Goal: Task Accomplishment & Management: Manage account settings

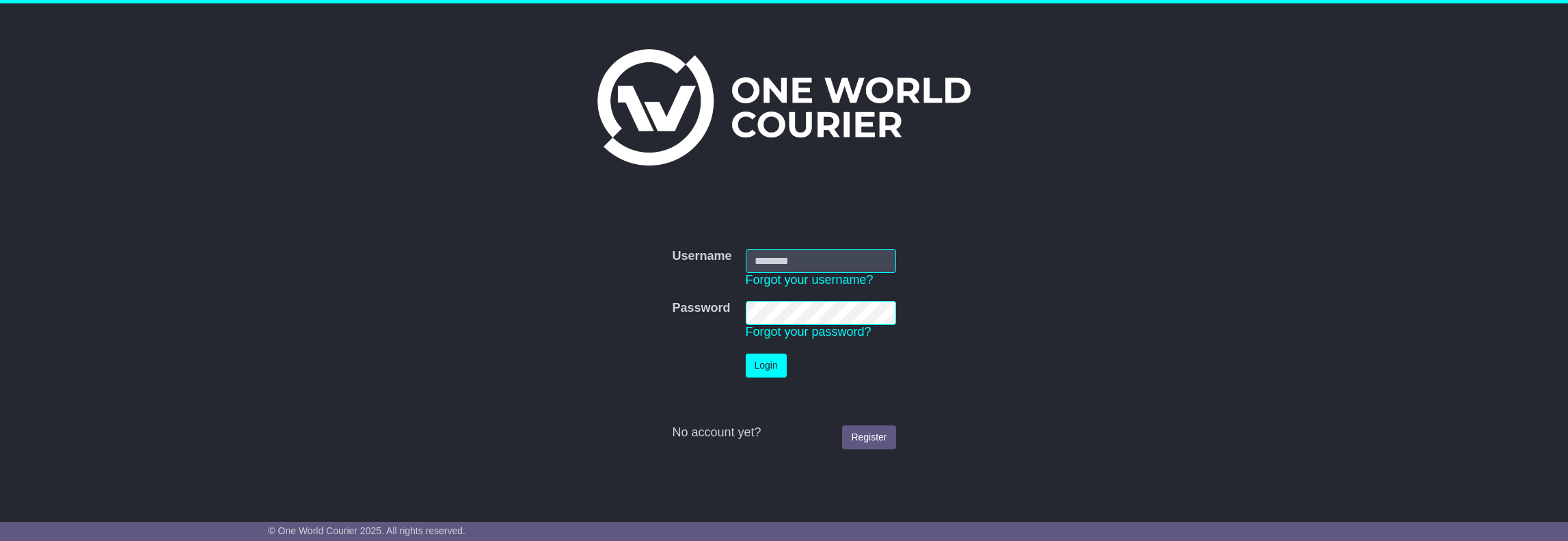
type input "**********"
click at [767, 362] on button "Login" at bounding box center [766, 365] width 41 height 24
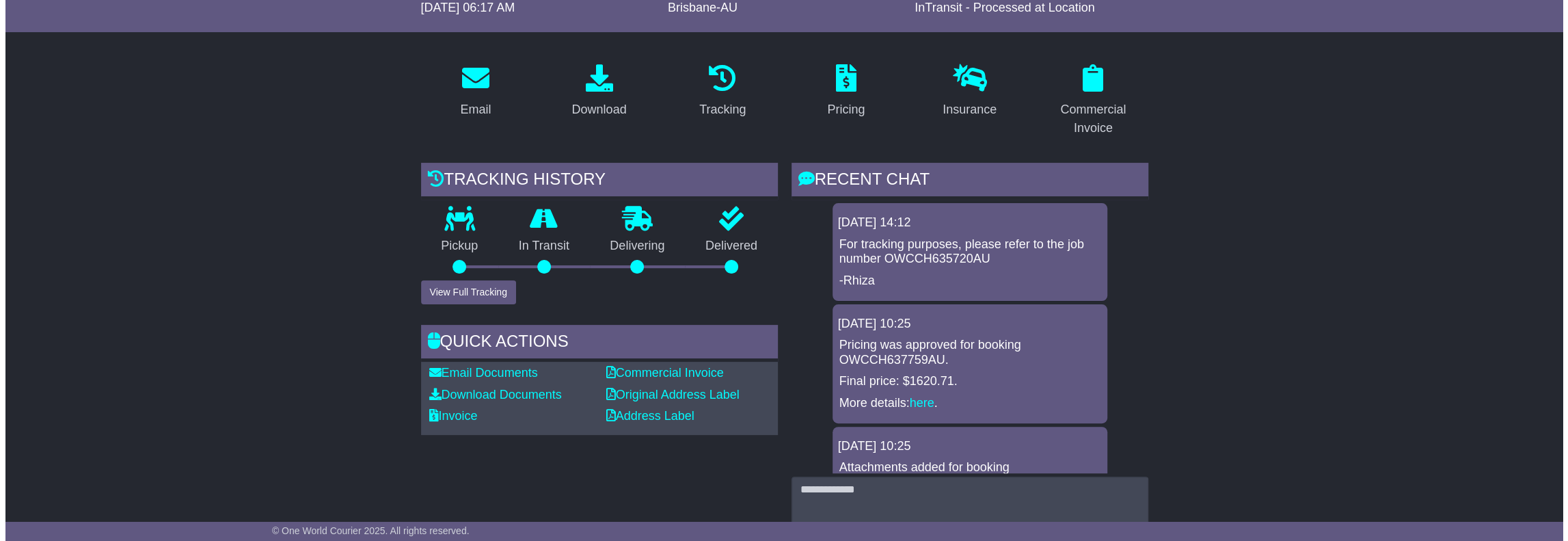
scroll to position [205, 0]
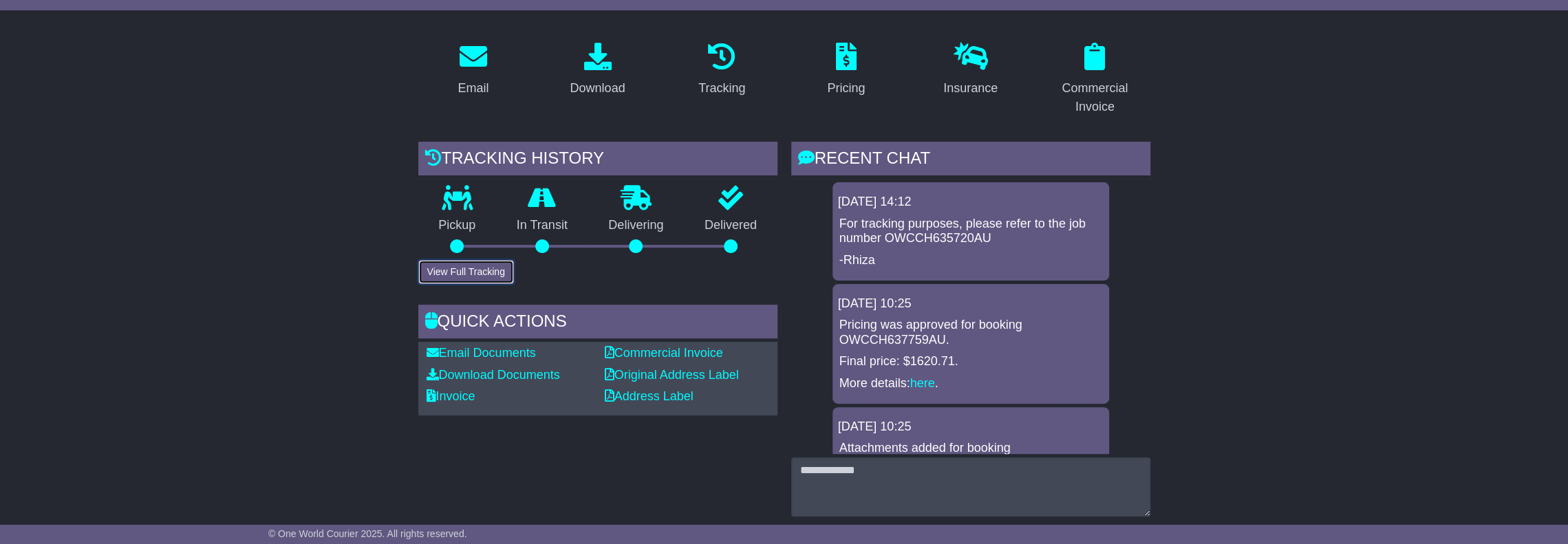
click at [465, 277] on button "View Full Tracking" at bounding box center [466, 272] width 96 height 24
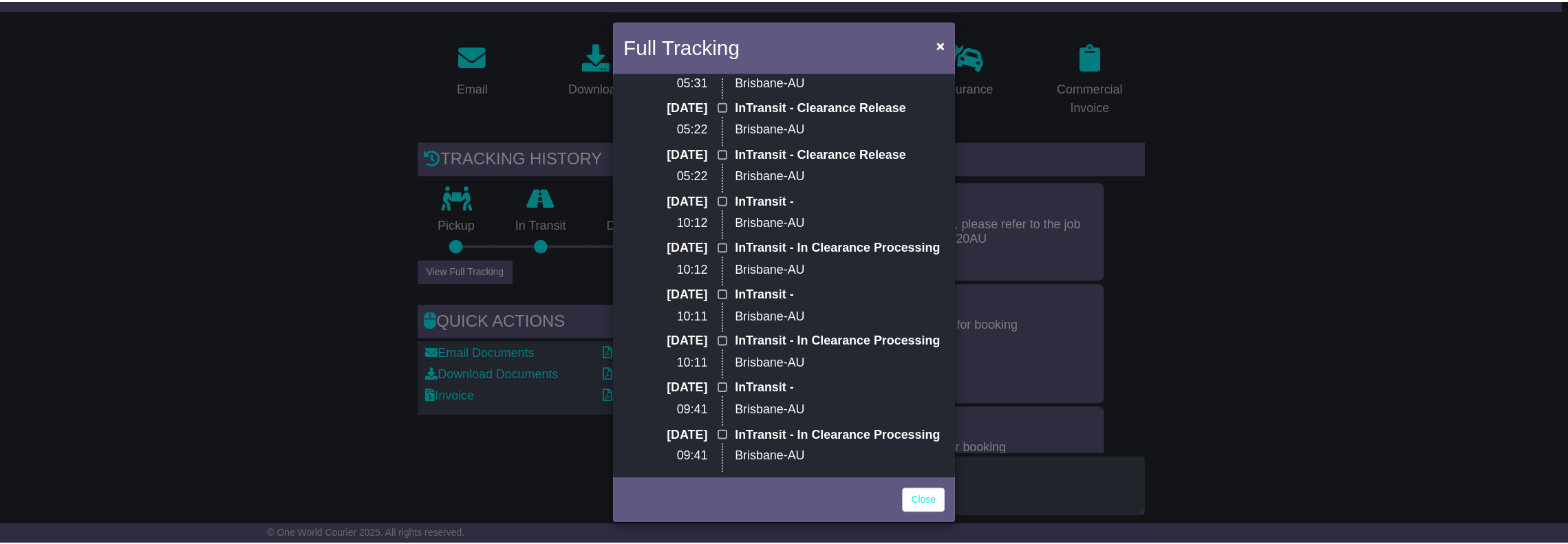
scroll to position [0, 0]
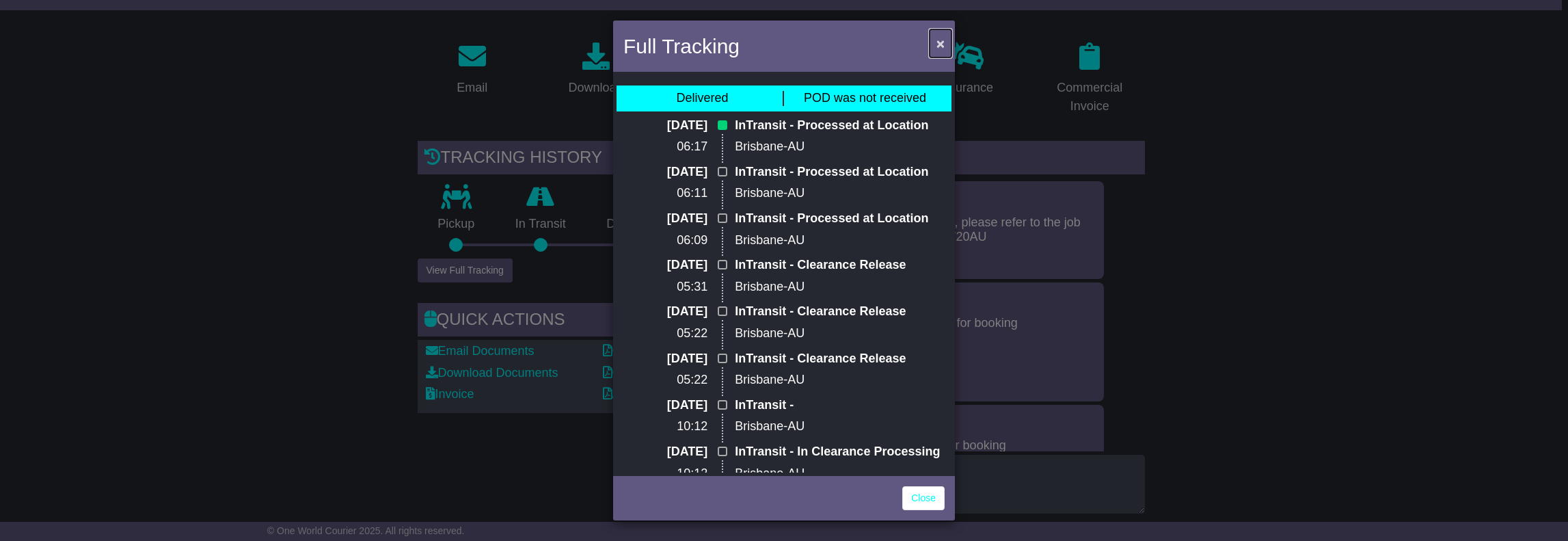
click at [940, 43] on span "×" at bounding box center [940, 44] width 8 height 16
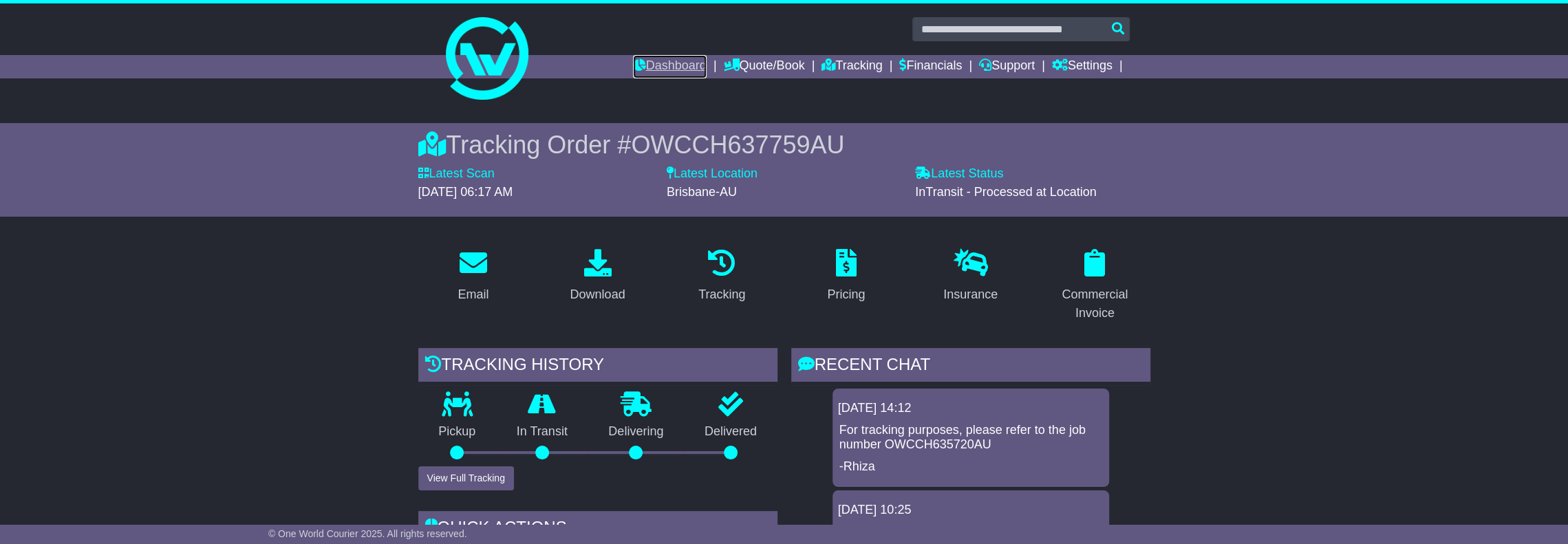
click at [661, 64] on link "Dashboard" at bounding box center [670, 67] width 74 height 23
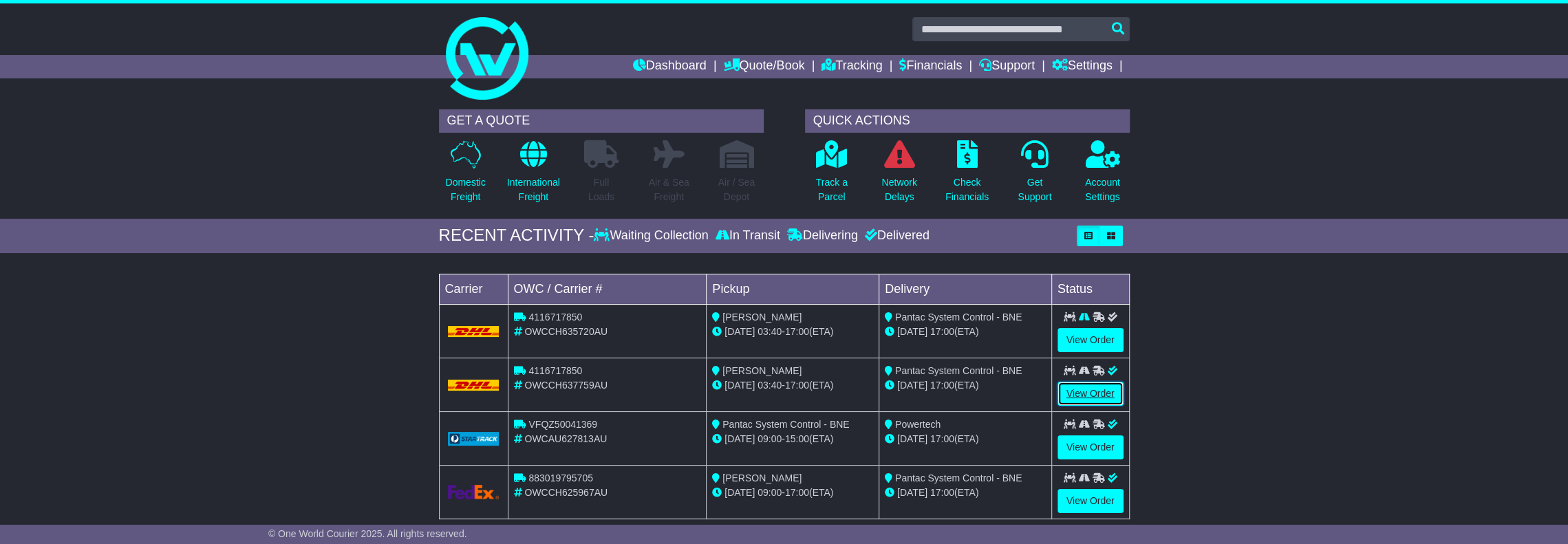
click at [1094, 390] on link "View Order" at bounding box center [1090, 394] width 66 height 24
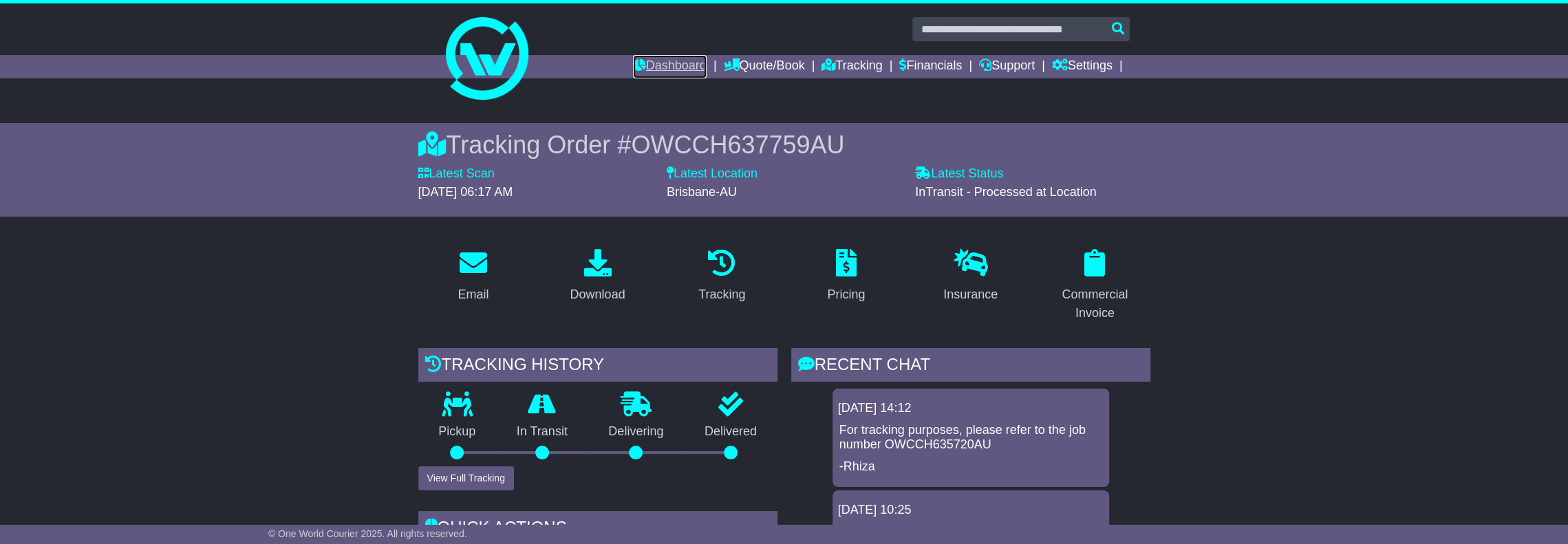
click at [670, 67] on link "Dashboard" at bounding box center [670, 67] width 74 height 23
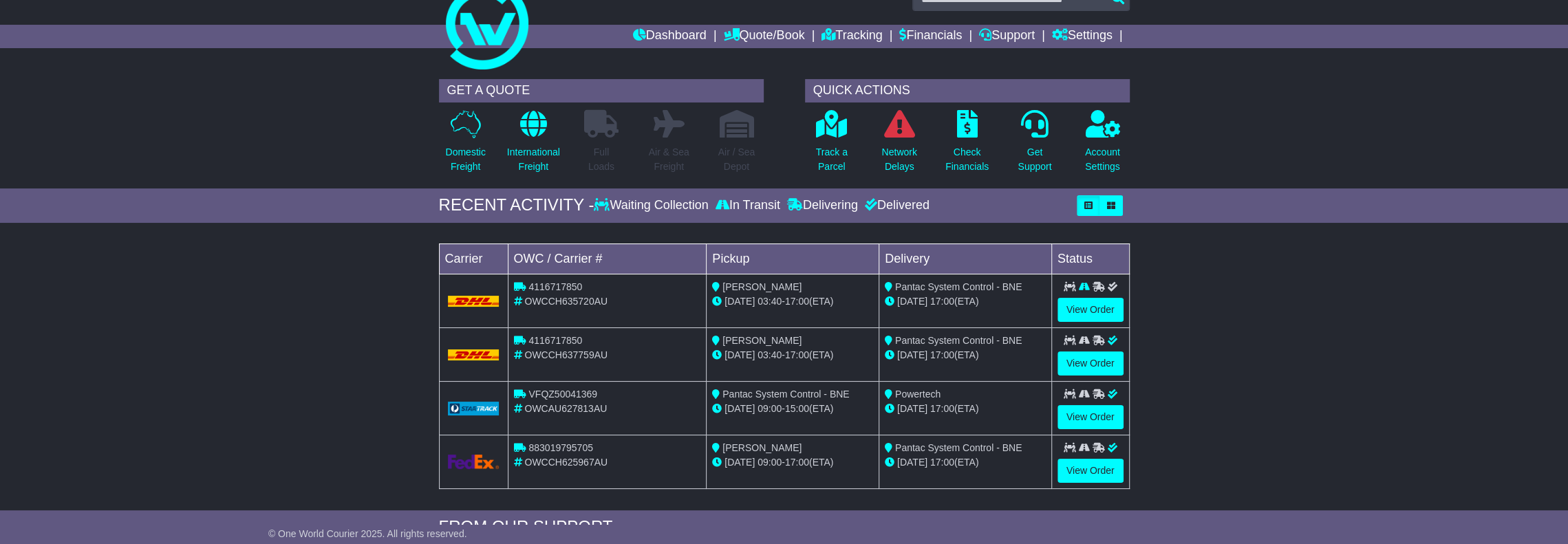
scroll to position [69, 0]
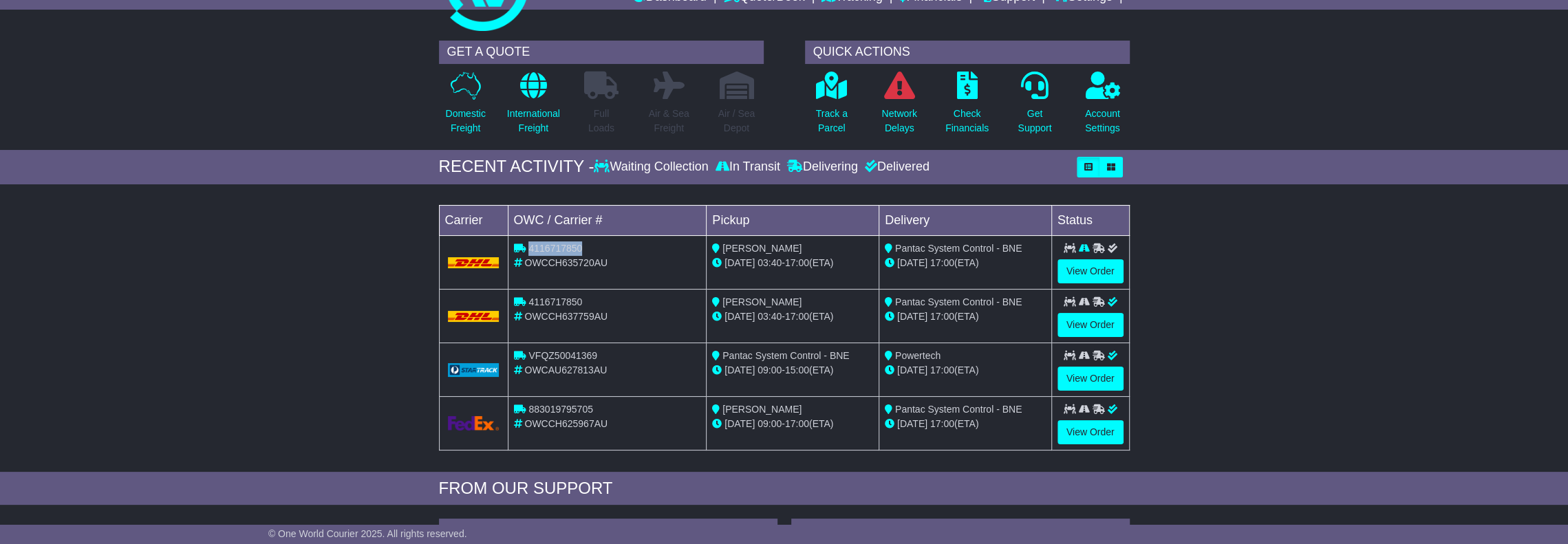
drag, startPoint x: 586, startPoint y: 244, endPoint x: 528, endPoint y: 248, distance: 58.1
click at [528, 248] on div "4116717850" at bounding box center [607, 249] width 187 height 14
copy span "4116717850"
click at [1110, 266] on link "View Order" at bounding box center [1090, 271] width 66 height 24
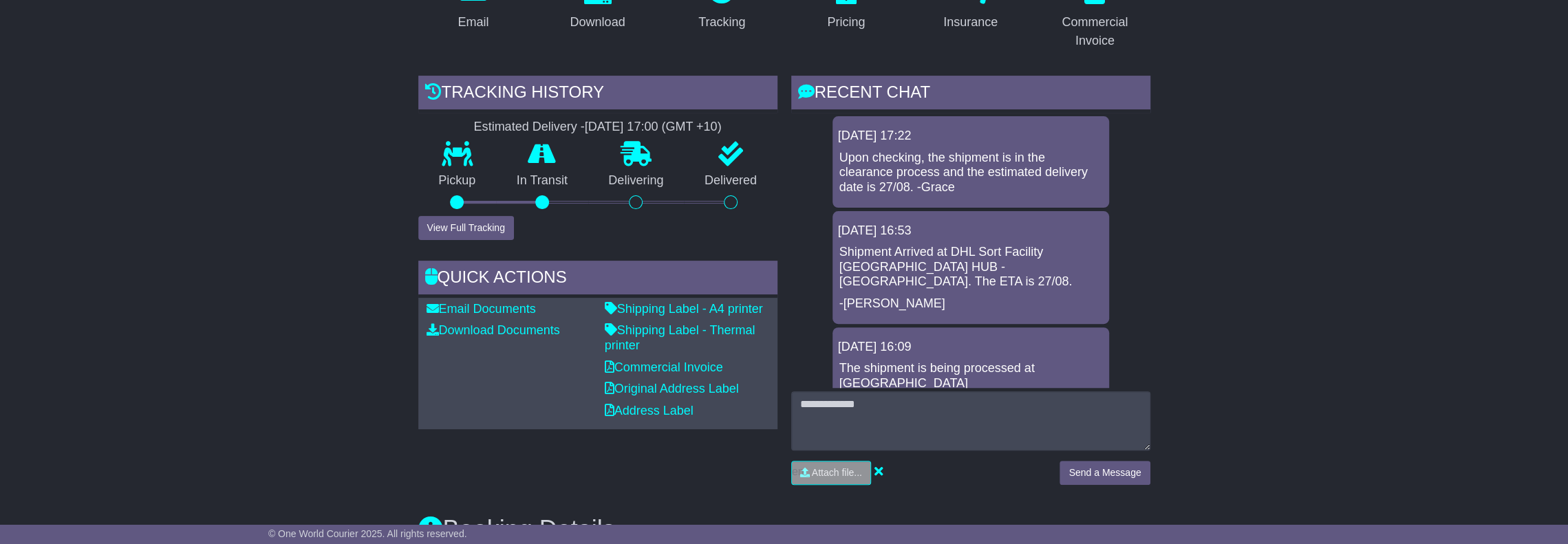
scroll to position [344, 0]
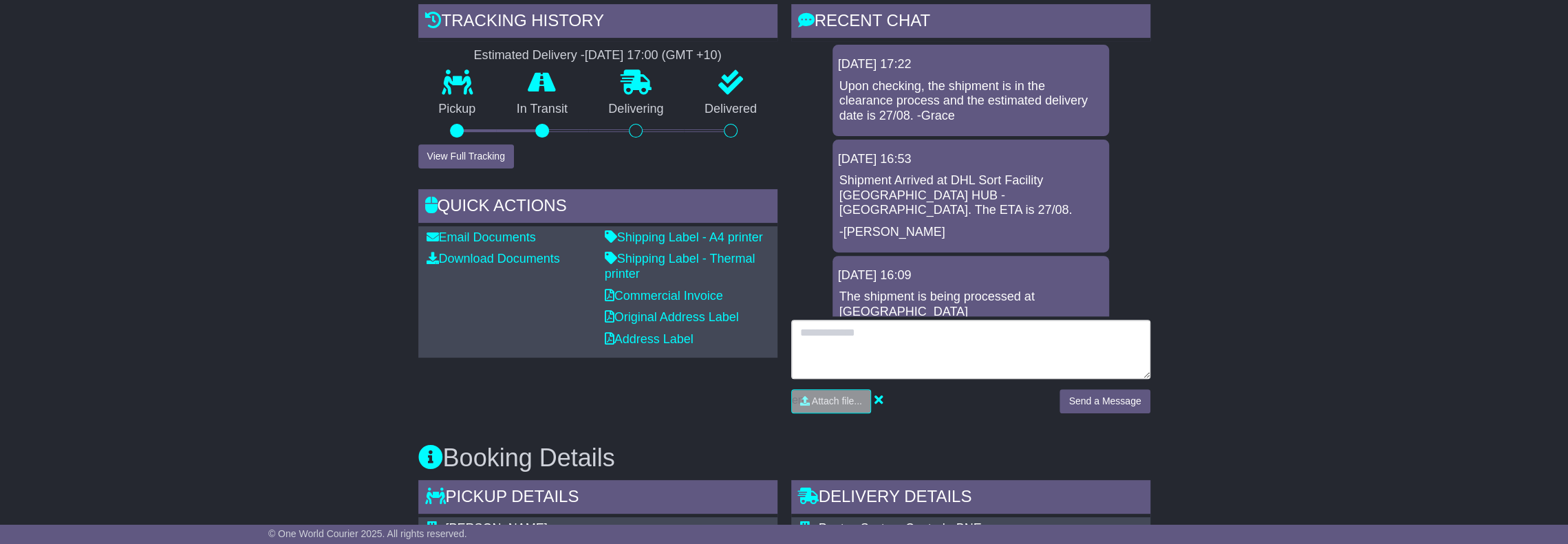
click at [853, 349] on textarea at bounding box center [971, 350] width 359 height 59
type textarea "**********"
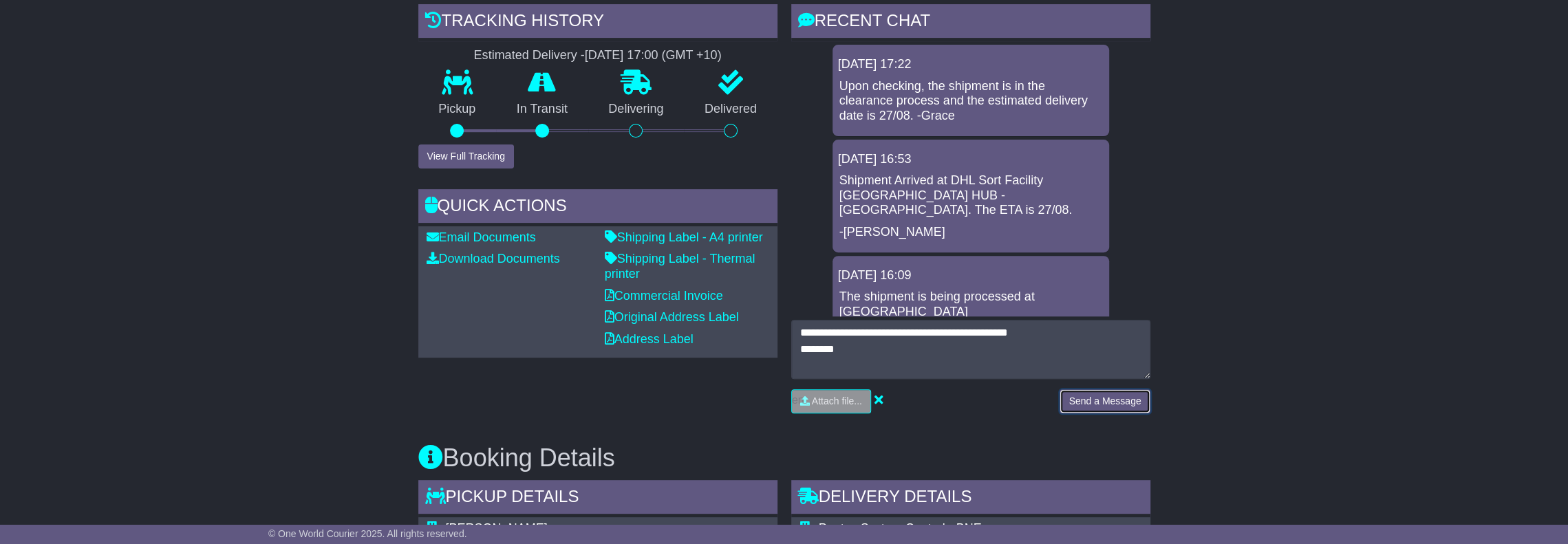
click at [1116, 398] on button "Send a Message" at bounding box center [1105, 401] width 90 height 24
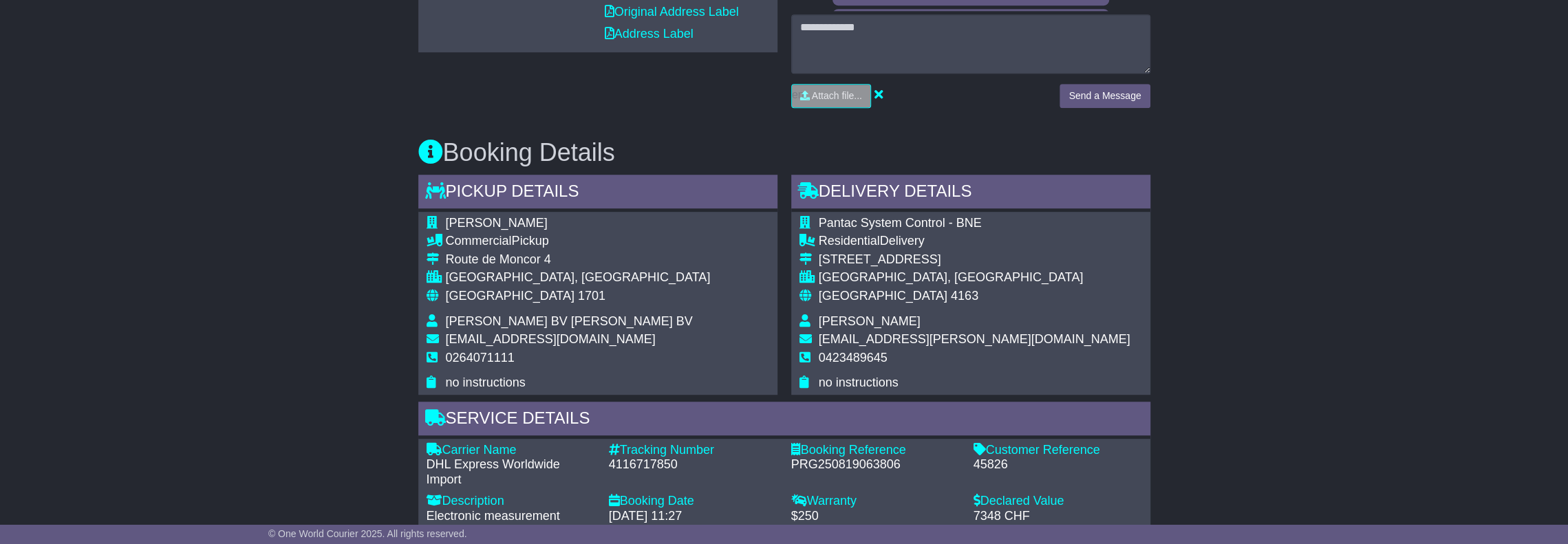
scroll to position [481, 0]
